Goal: Navigation & Orientation: Locate item on page

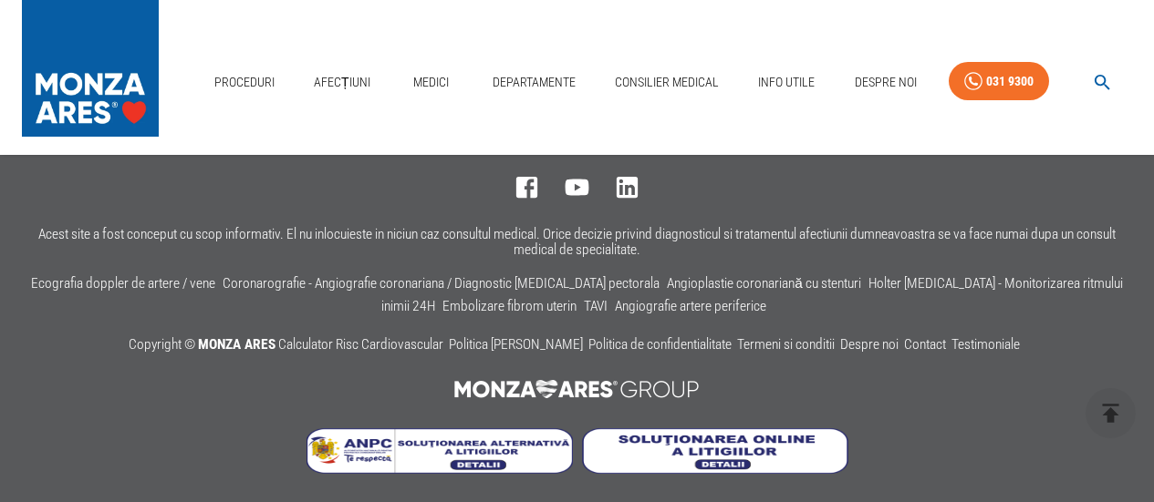
scroll to position [6068, 0]
click at [547, 380] on img at bounding box center [577, 389] width 266 height 36
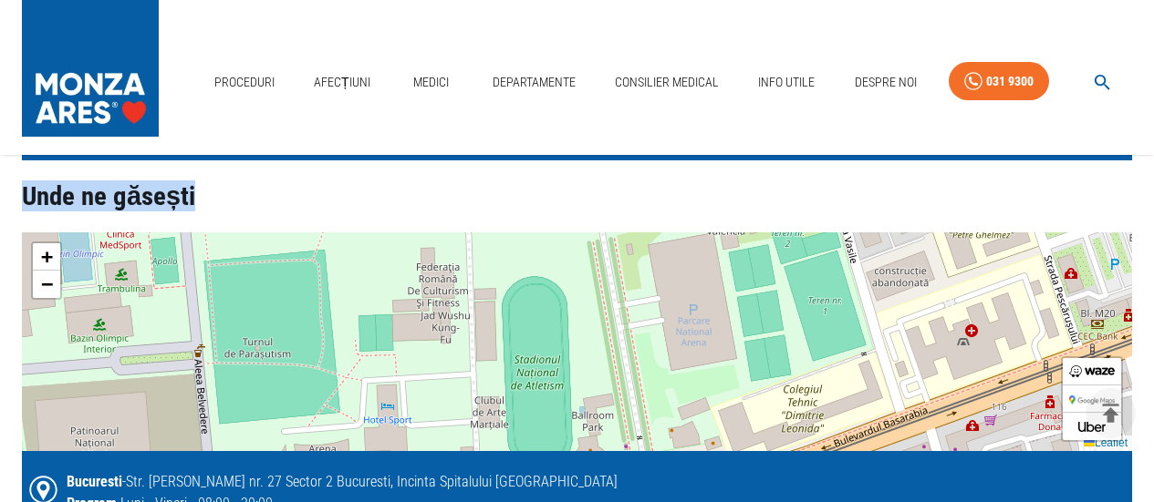
scroll to position [3970, 0]
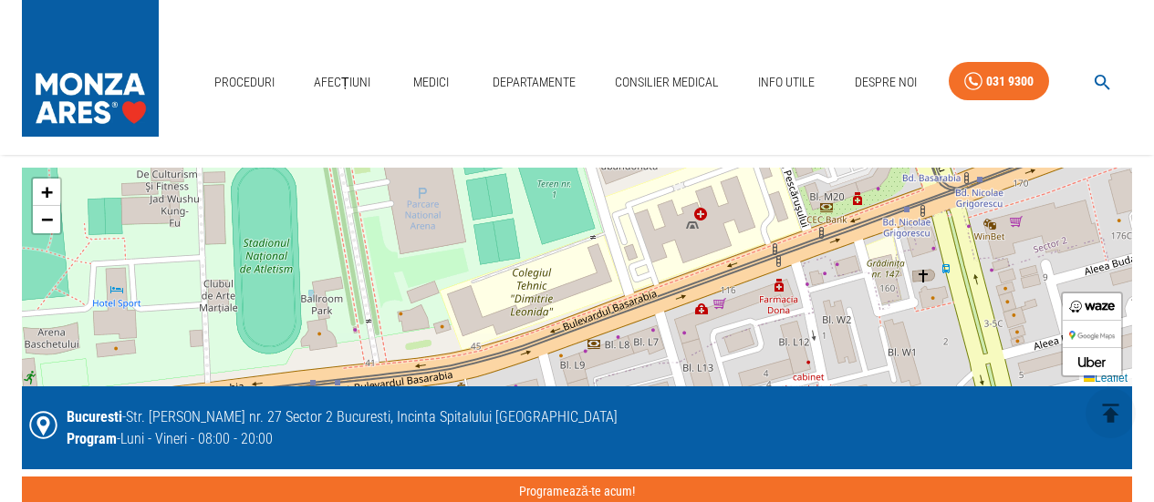
drag, startPoint x: 939, startPoint y: 316, endPoint x: 669, endPoint y: 264, distance: 274.9
click at [669, 264] on div "+ − Leaflet" at bounding box center [577, 277] width 1110 height 219
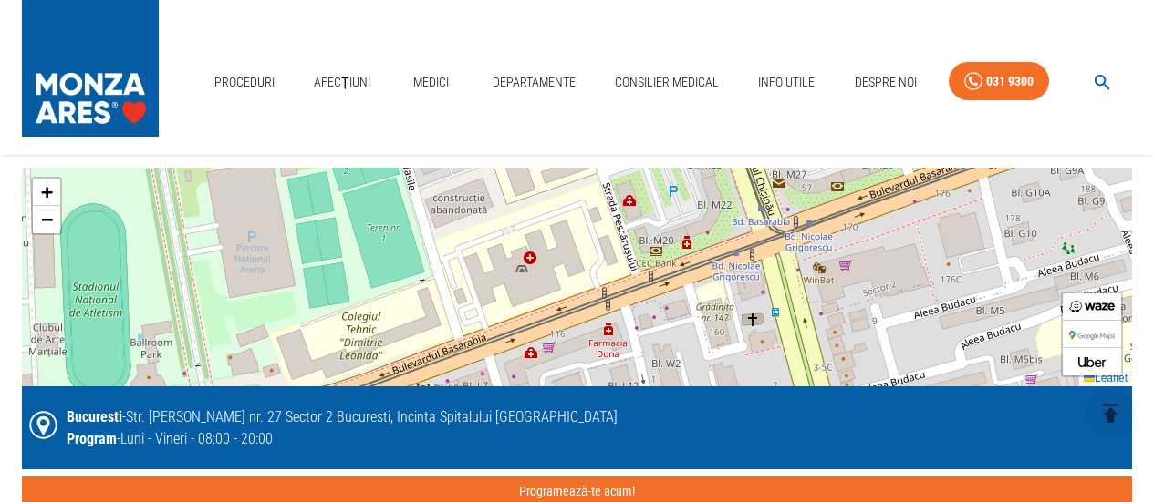
drag, startPoint x: 806, startPoint y: 331, endPoint x: 635, endPoint y: 378, distance: 177.9
click at [635, 378] on div "+ − Leaflet" at bounding box center [577, 277] width 1110 height 219
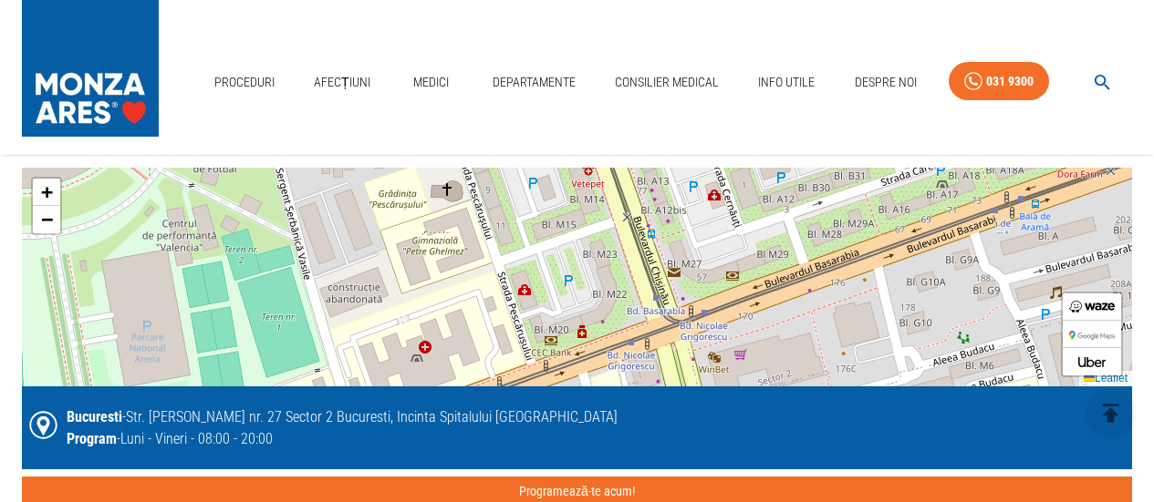
drag, startPoint x: 848, startPoint y: 291, endPoint x: 744, endPoint y: 377, distance: 134.7
click at [744, 377] on div "+ − Leaflet" at bounding box center [577, 277] width 1110 height 219
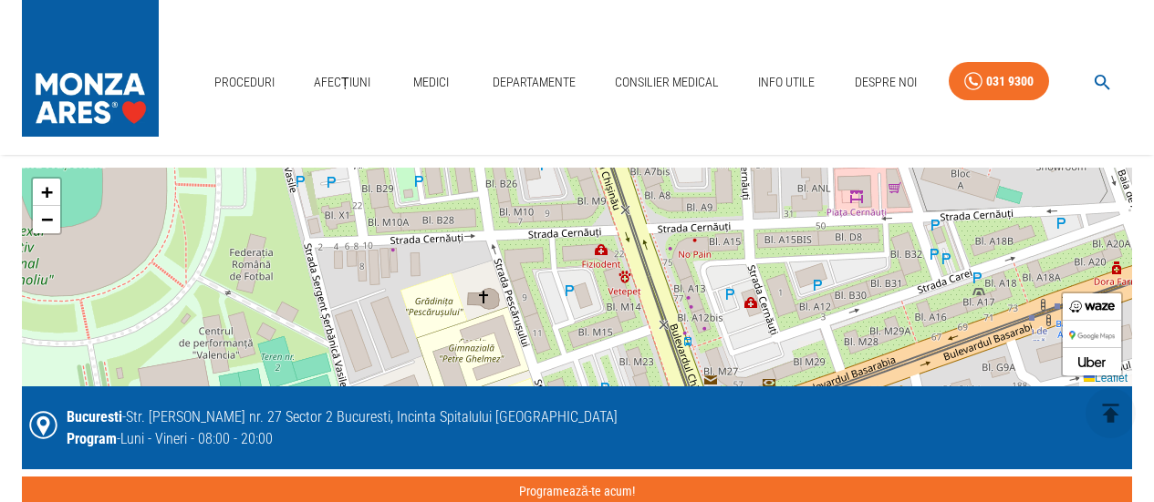
drag, startPoint x: 716, startPoint y: 279, endPoint x: 752, endPoint y: 387, distance: 113.6
click at [752, 387] on div "+ − Leaflet Bucuresti - Str. [PERSON_NAME] nr. 27 Sector 2 Bucuresti, Incinta S…" at bounding box center [577, 337] width 1110 height 339
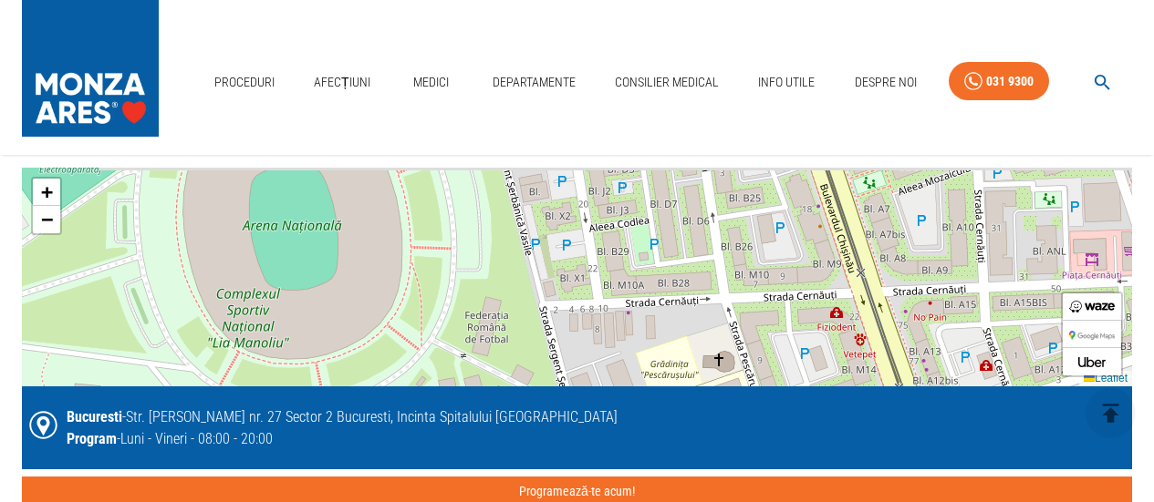
drag, startPoint x: 626, startPoint y: 282, endPoint x: 863, endPoint y: 344, distance: 244.2
click at [863, 344] on div "+ − Leaflet" at bounding box center [577, 277] width 1110 height 219
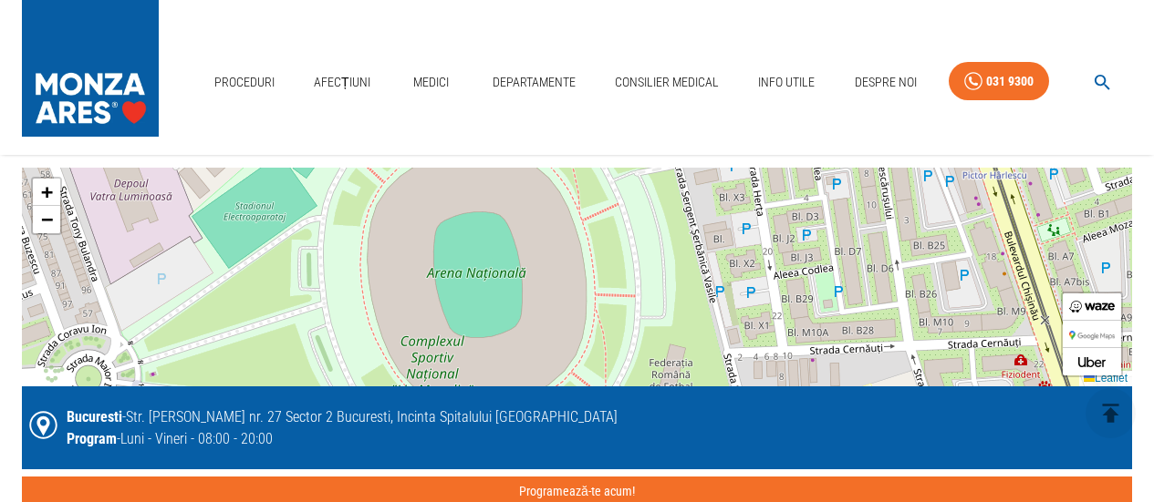
drag, startPoint x: 611, startPoint y: 282, endPoint x: 794, endPoint y: 330, distance: 189.5
click at [794, 330] on div "+ − Leaflet" at bounding box center [577, 277] width 1110 height 219
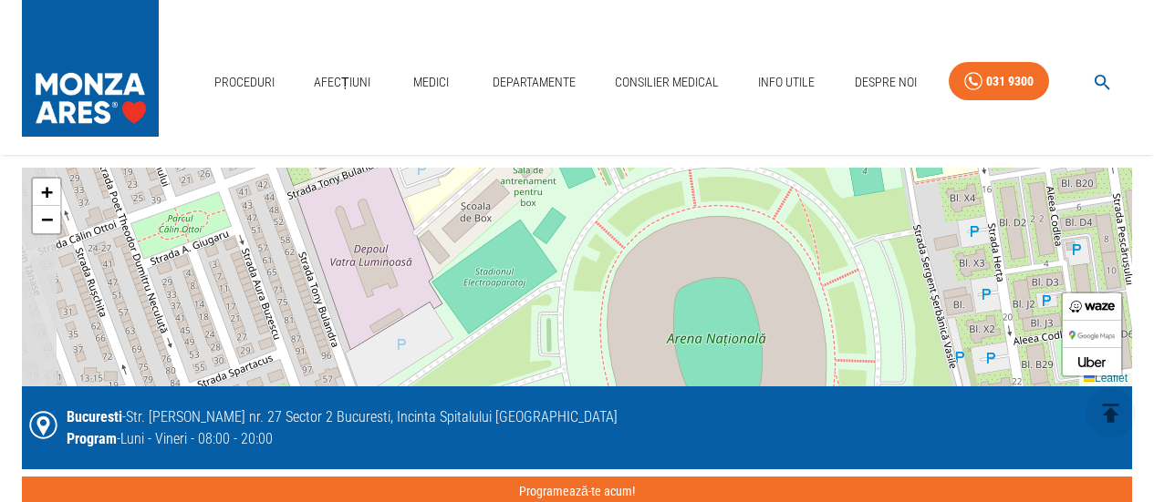
drag, startPoint x: 649, startPoint y: 257, endPoint x: 889, endPoint y: 323, distance: 248.6
click at [889, 323] on div "+ − Leaflet" at bounding box center [577, 277] width 1110 height 219
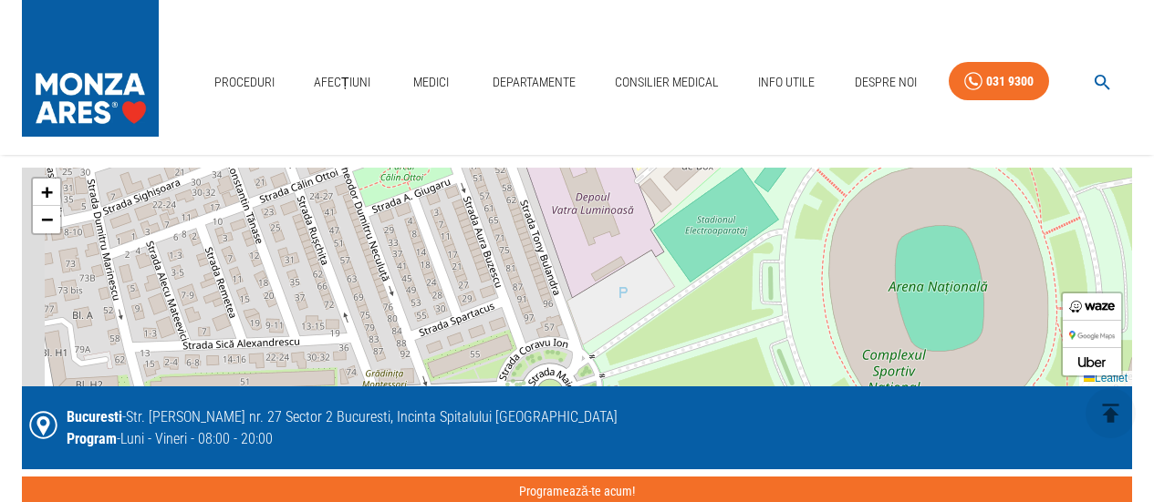
drag, startPoint x: 496, startPoint y: 303, endPoint x: 711, endPoint y: 253, distance: 220.8
click at [711, 253] on div "+ − Leaflet" at bounding box center [577, 277] width 1110 height 219
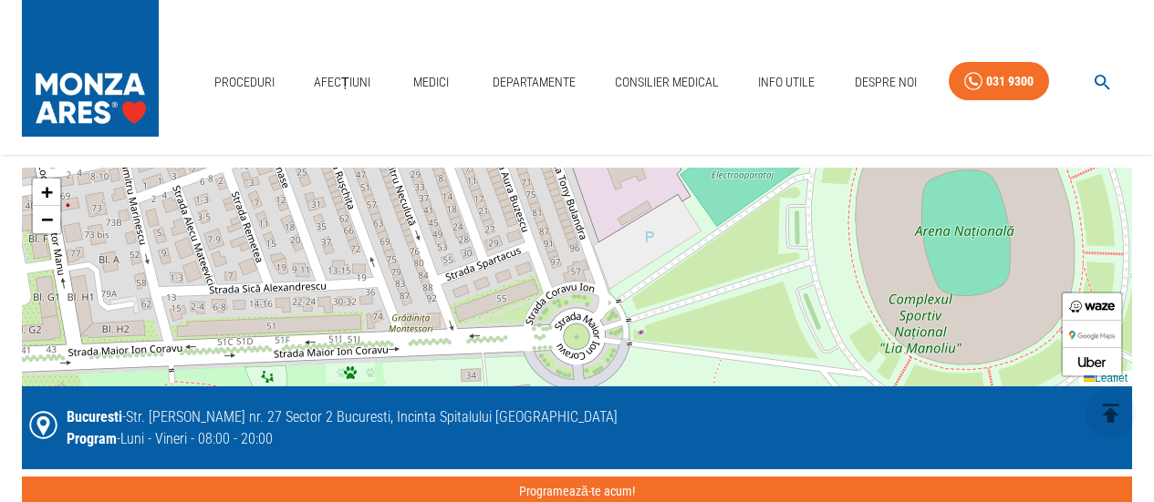
drag, startPoint x: 516, startPoint y: 314, endPoint x: 550, endPoint y: 233, distance: 87.9
click at [550, 233] on div "+ − Leaflet" at bounding box center [577, 277] width 1110 height 219
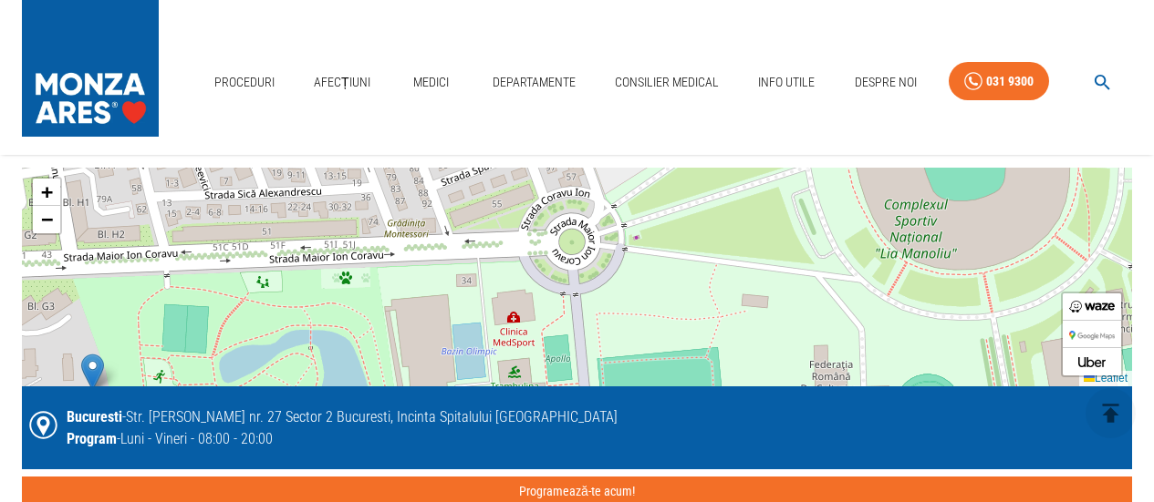
drag, startPoint x: 533, startPoint y: 288, endPoint x: 520, endPoint y: 214, distance: 75.0
click at [520, 214] on div "+ − Leaflet" at bounding box center [577, 277] width 1110 height 219
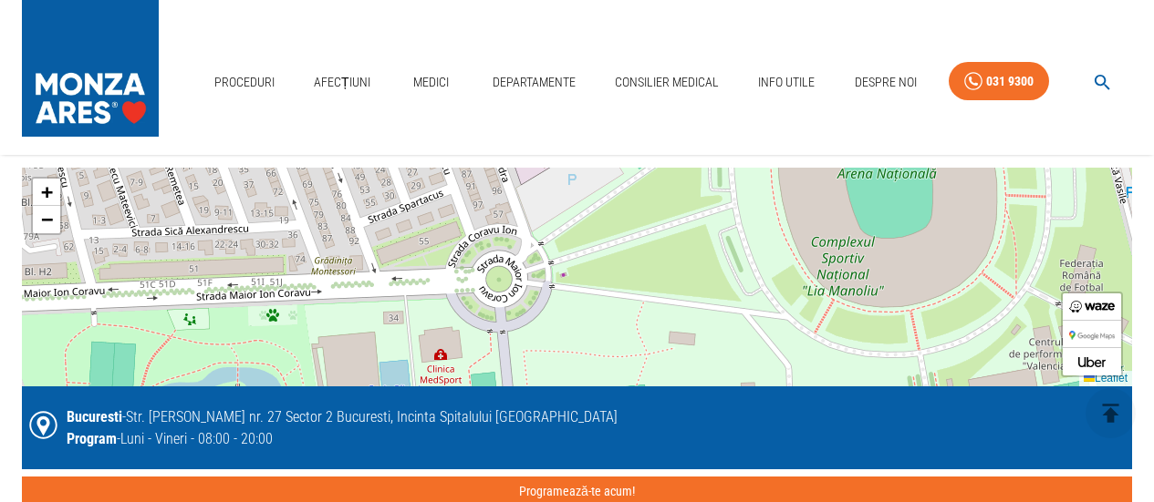
drag, startPoint x: 587, startPoint y: 294, endPoint x: 524, endPoint y: 336, distance: 76.1
click at [524, 336] on div "+ − Leaflet" at bounding box center [577, 277] width 1110 height 219
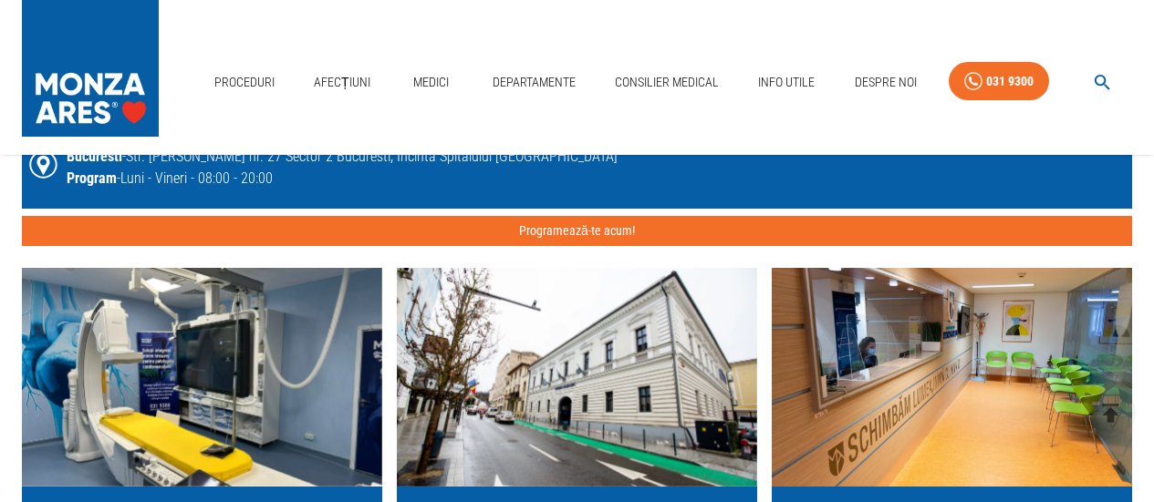
scroll to position [4335, 0]
